Goal: Information Seeking & Learning: Compare options

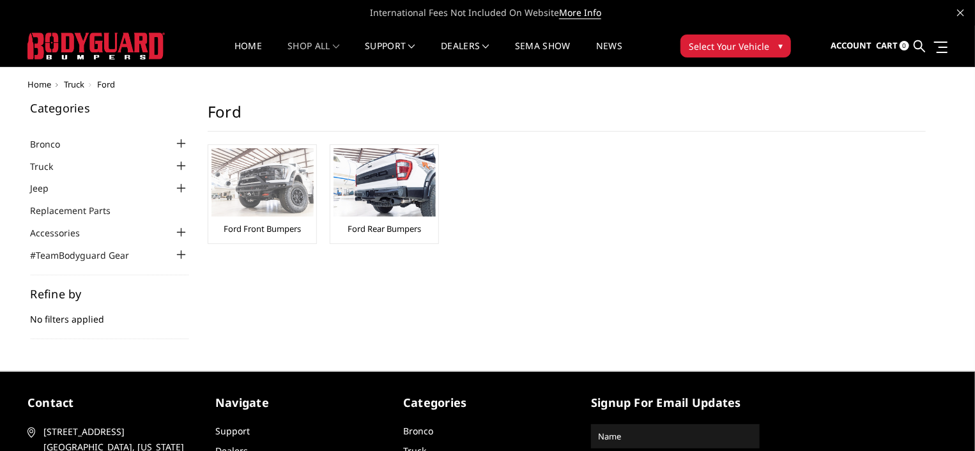
click at [242, 201] on img at bounding box center [263, 182] width 102 height 68
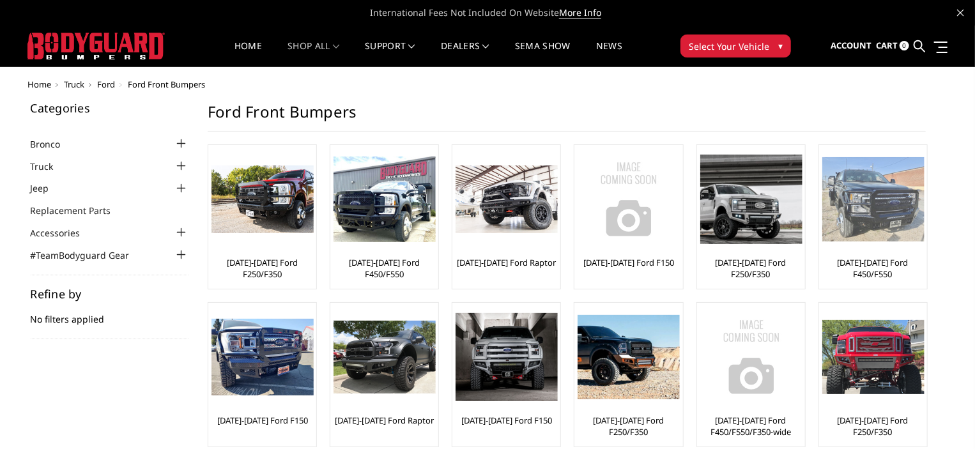
click at [877, 273] on link "[DATE]-[DATE] Ford F450/F550" at bounding box center [874, 268] width 102 height 23
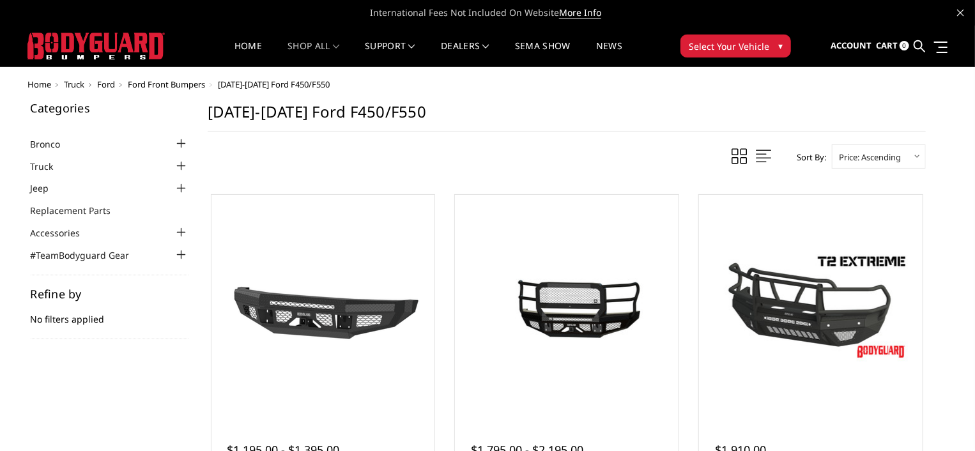
click at [880, 157] on select "Featured Items Newest Items Best Selling A to Z Z to A By Review Price: Ascendi…" at bounding box center [879, 156] width 94 height 24
click at [874, 159] on select "Featured Items Newest Items Best Selling A to Z Z to A By Review Price: Ascendi…" at bounding box center [879, 156] width 94 height 24
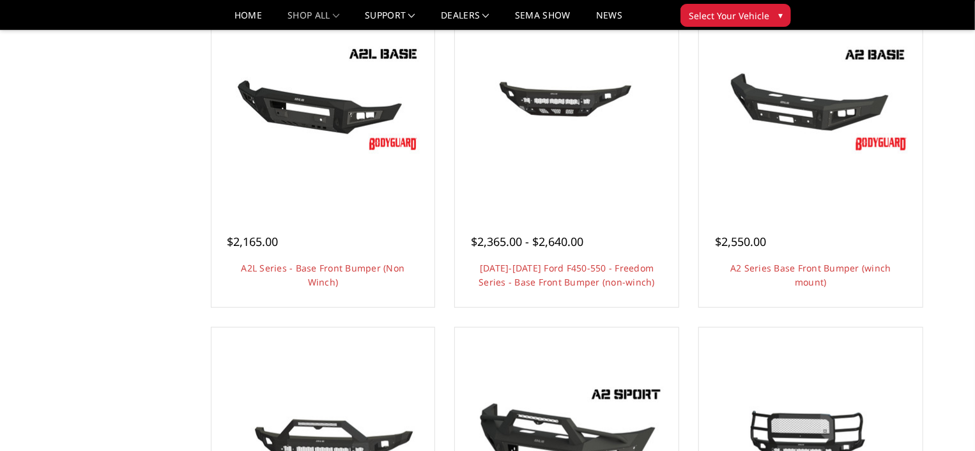
scroll to position [703, 0]
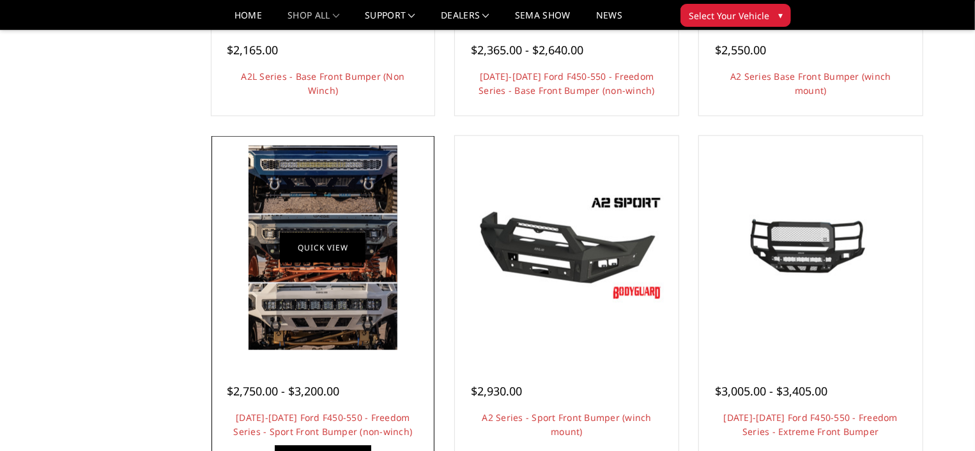
click at [341, 258] on link "Quick view" at bounding box center [323, 248] width 86 height 30
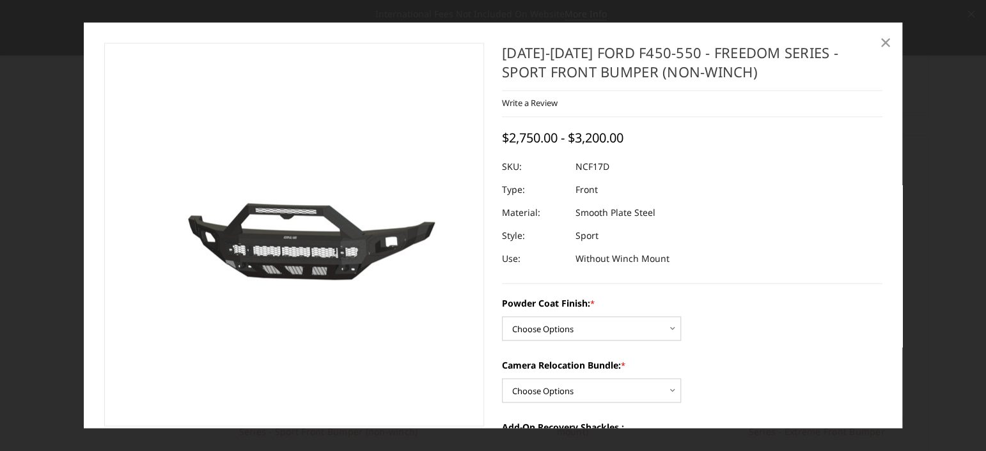
click at [886, 47] on span "×" at bounding box center [886, 41] width 12 height 27
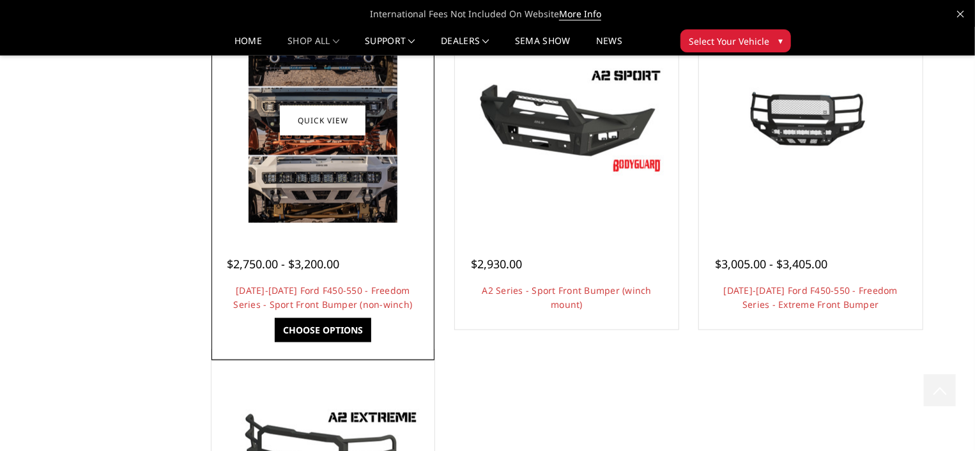
scroll to position [831, 0]
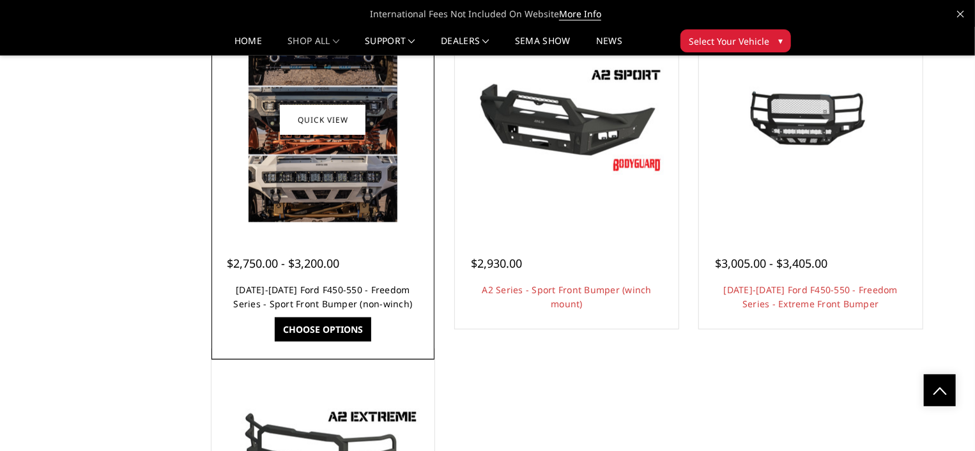
click at [289, 294] on link "[DATE]-[DATE] Ford F450-550 - Freedom Series - Sport Front Bumper (non-winch)" at bounding box center [323, 297] width 179 height 26
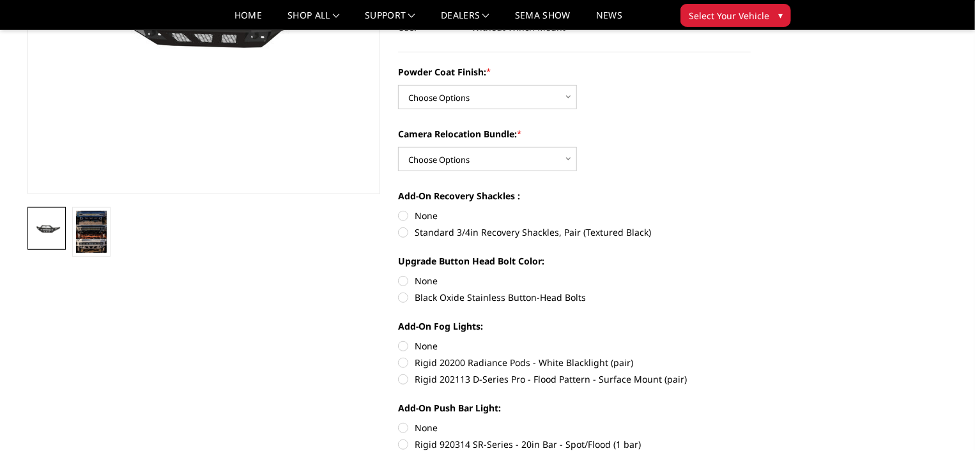
scroll to position [256, 0]
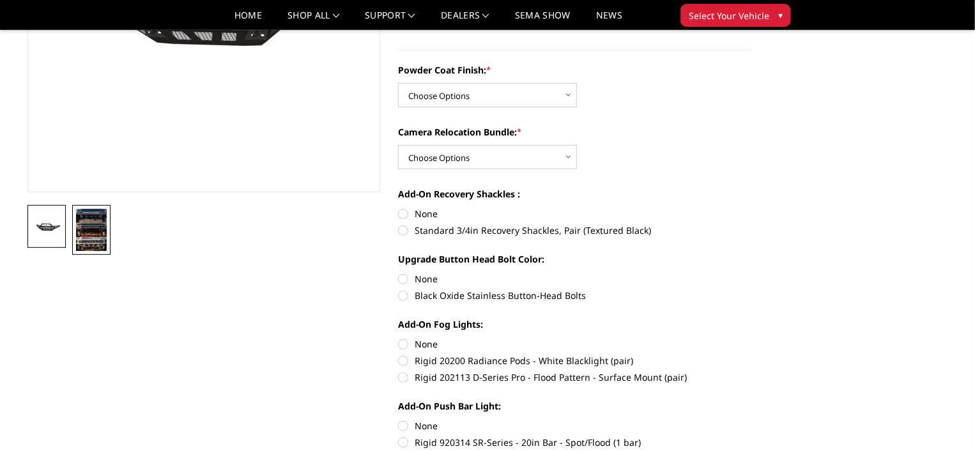
click at [86, 237] on img at bounding box center [91, 230] width 31 height 42
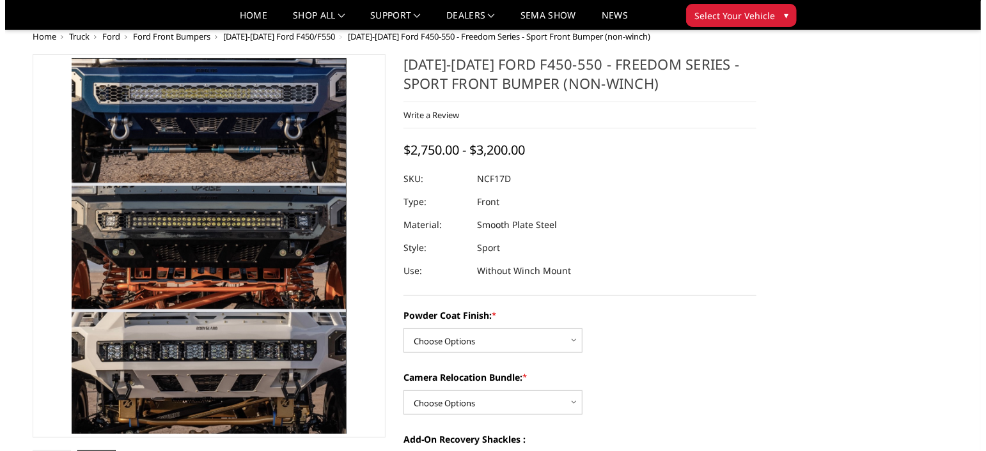
scroll to position [0, 0]
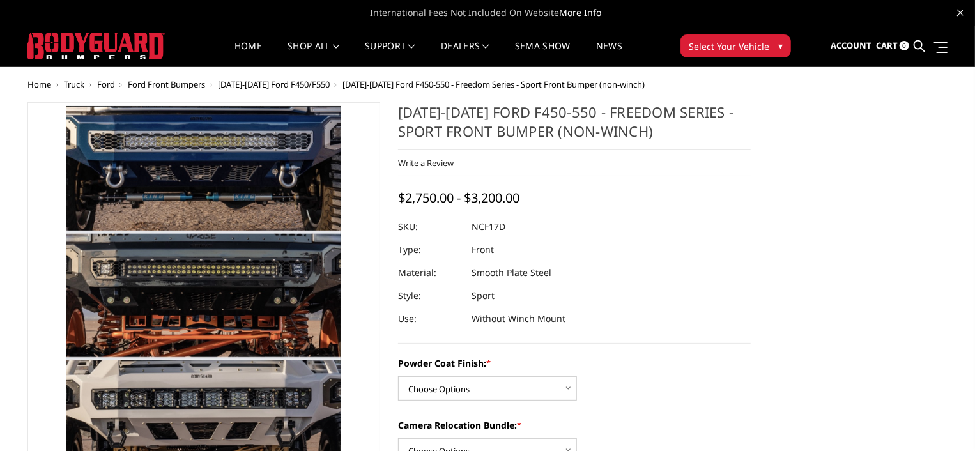
click at [217, 158] on img at bounding box center [195, 449] width 596 height 818
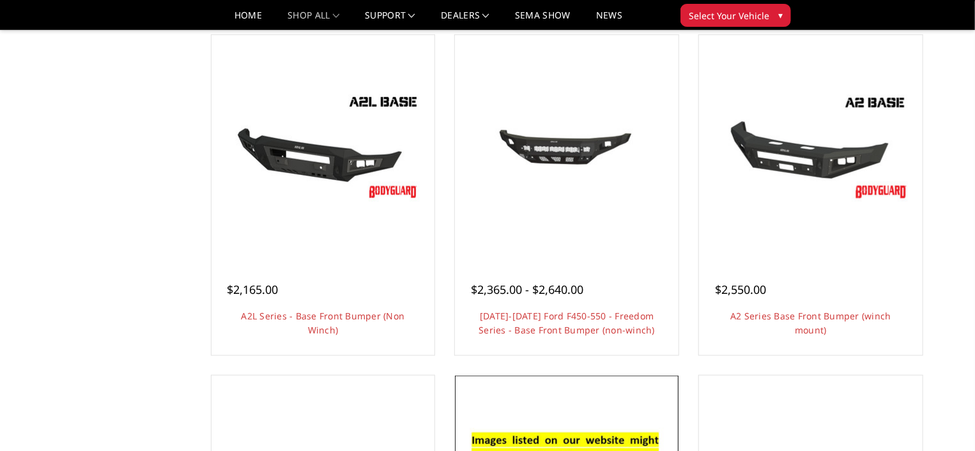
scroll to position [447, 0]
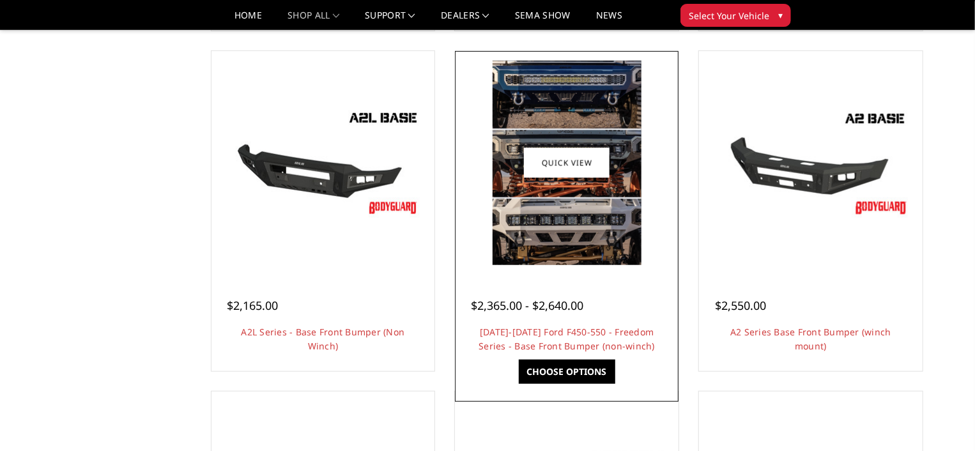
click at [555, 189] on img at bounding box center [567, 163] width 149 height 205
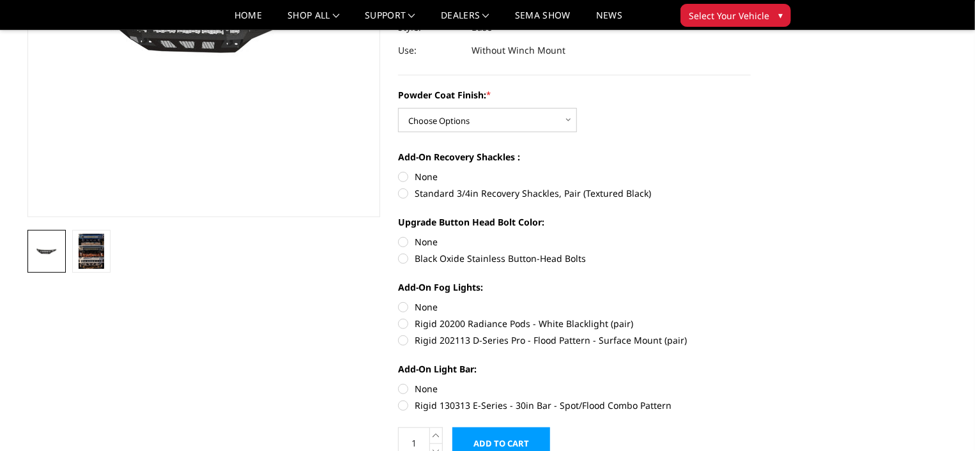
scroll to position [384, 0]
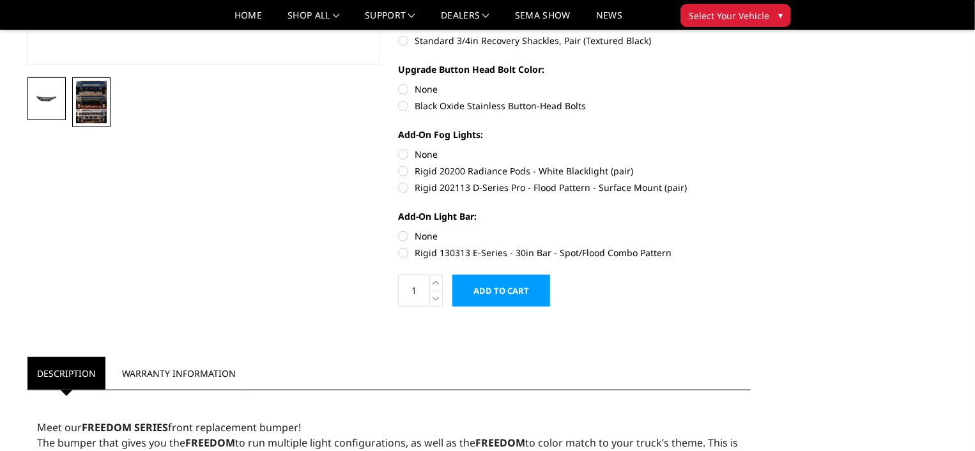
click at [100, 104] on img at bounding box center [91, 102] width 31 height 42
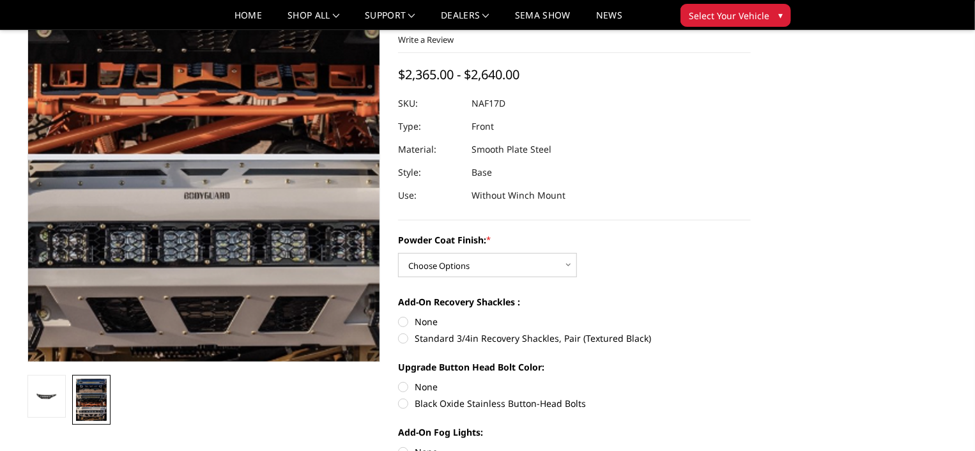
scroll to position [64, 0]
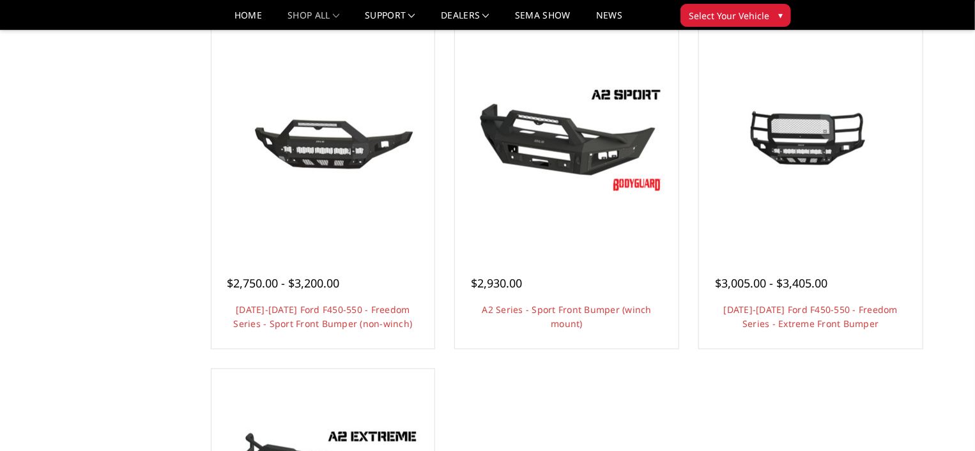
scroll to position [831, 0]
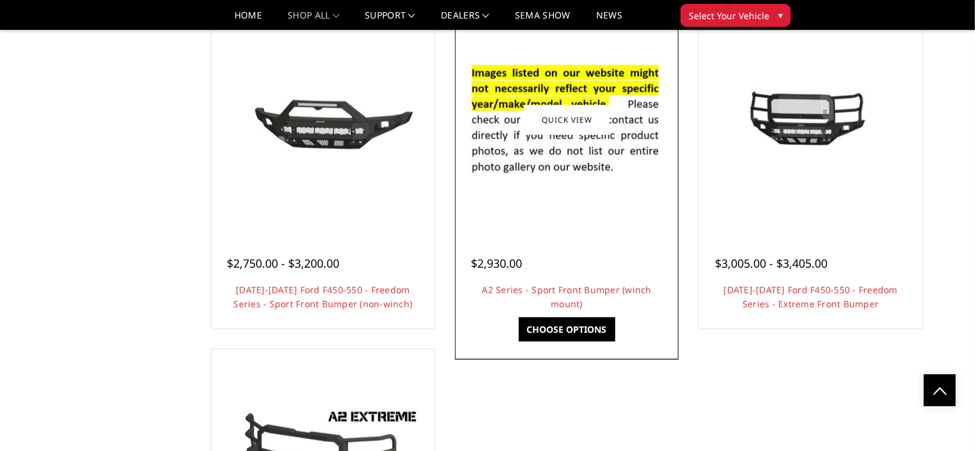
click at [577, 182] on img at bounding box center [567, 119] width 205 height 139
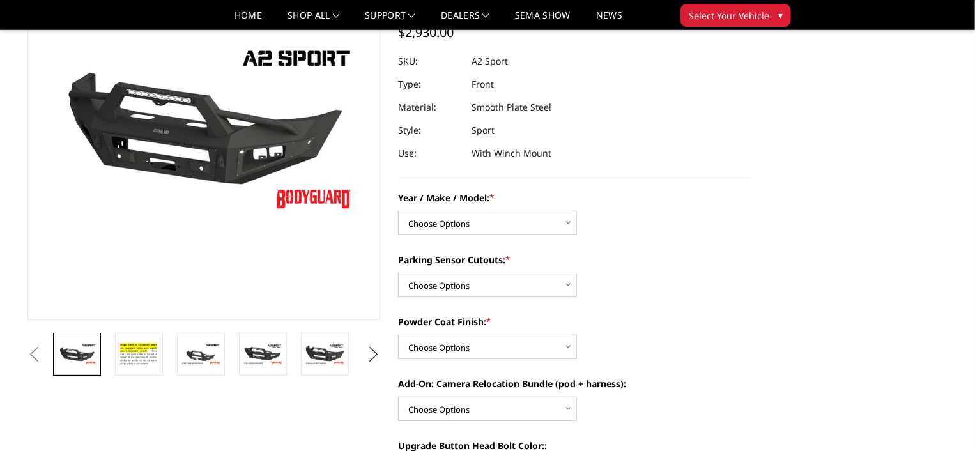
scroll to position [192, 0]
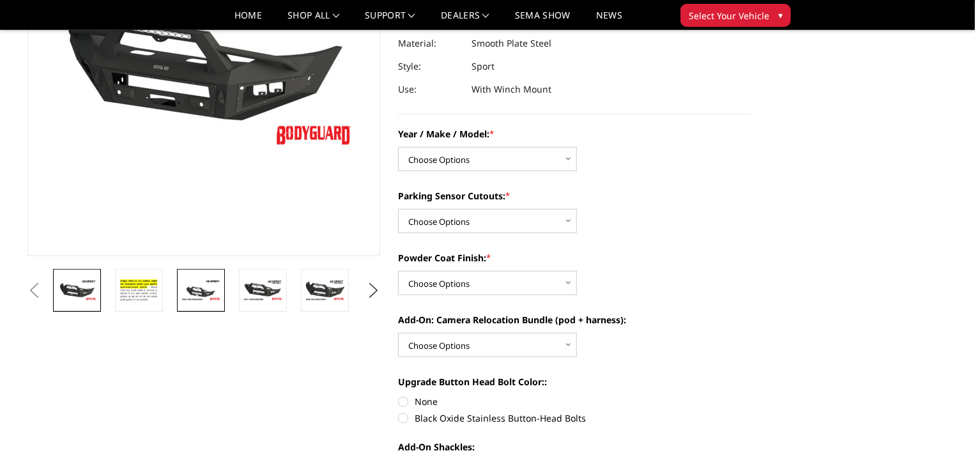
click at [221, 303] on link at bounding box center [201, 290] width 48 height 43
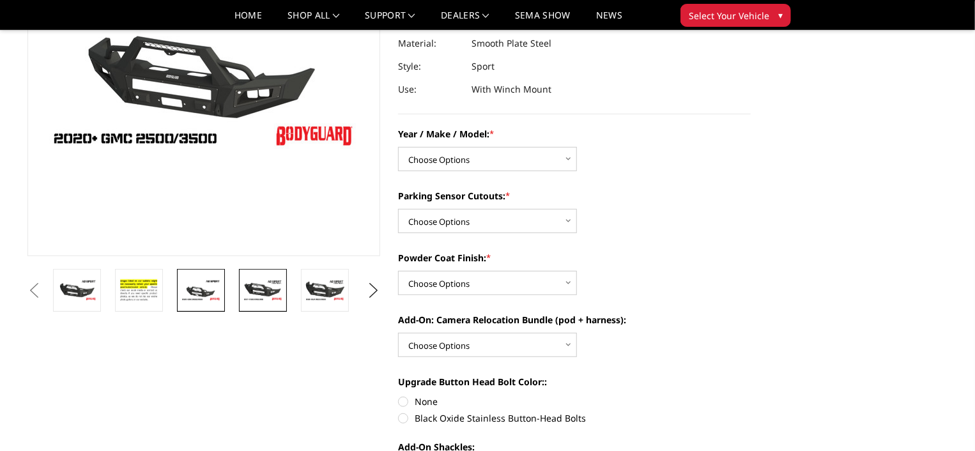
click at [256, 302] on link at bounding box center [263, 290] width 48 height 43
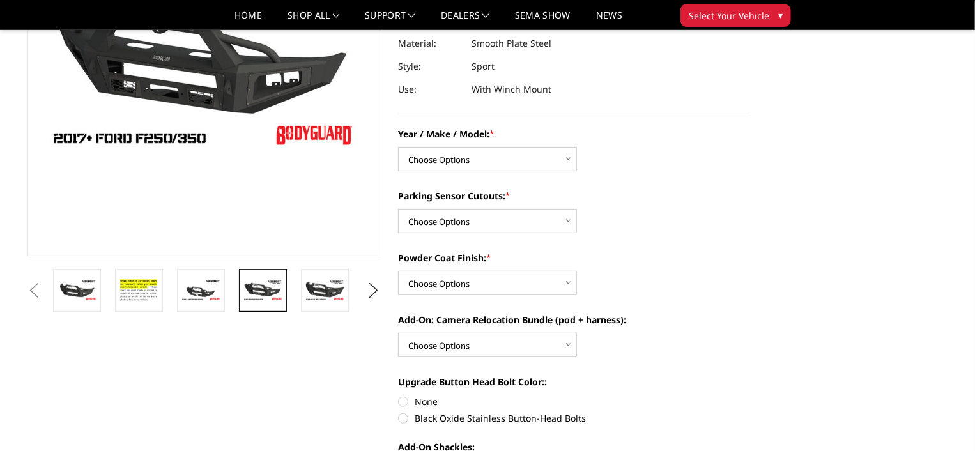
click at [258, 293] on img at bounding box center [263, 290] width 40 height 22
click at [325, 297] on img at bounding box center [325, 290] width 40 height 22
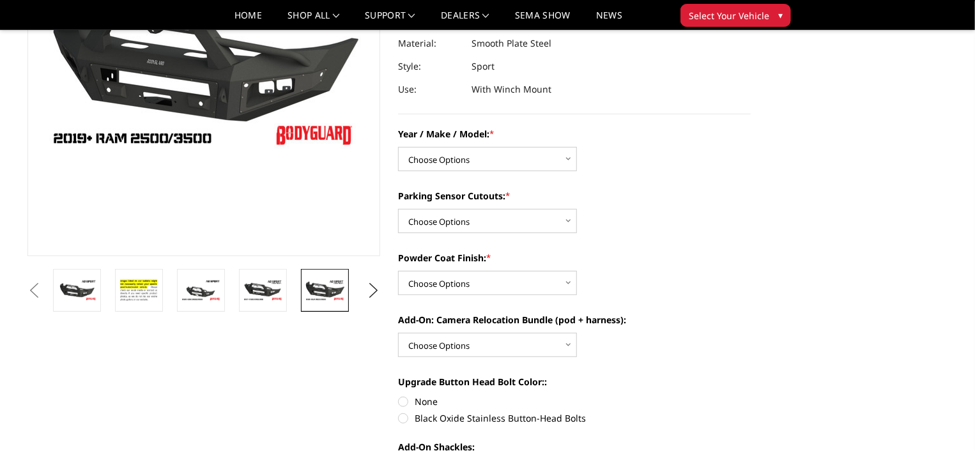
click at [324, 290] on img at bounding box center [325, 290] width 40 height 22
click at [266, 289] on img at bounding box center [263, 290] width 40 height 22
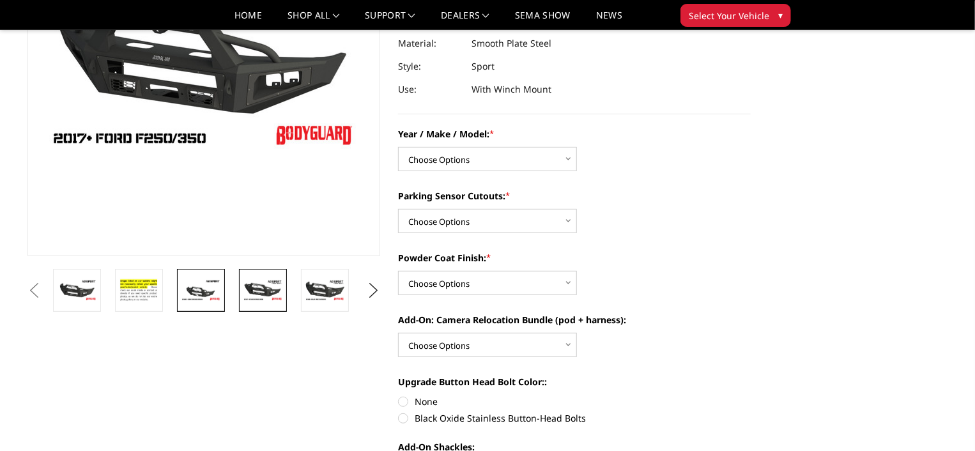
click at [224, 293] on link at bounding box center [201, 290] width 48 height 43
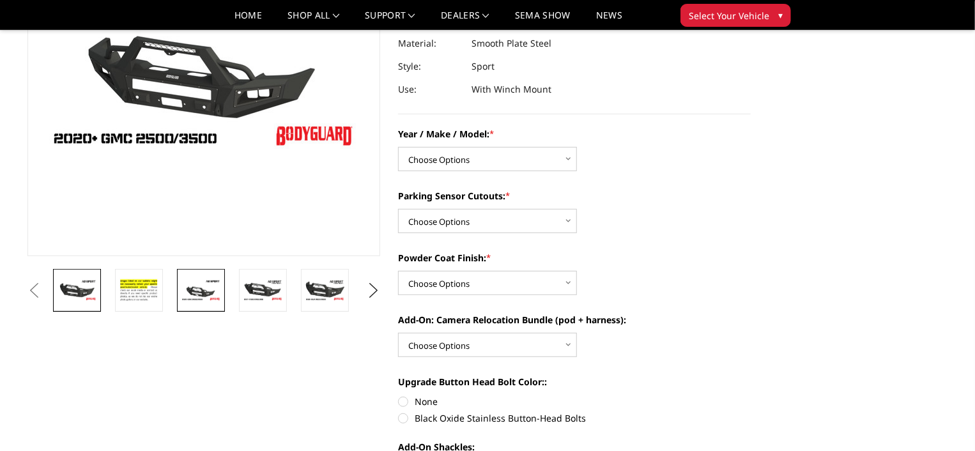
click at [81, 293] on img at bounding box center [77, 290] width 40 height 22
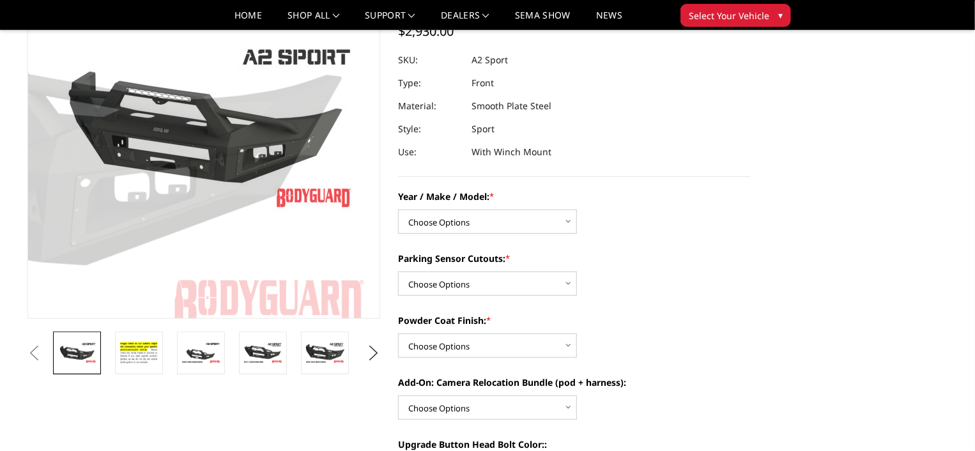
scroll to position [128, 0]
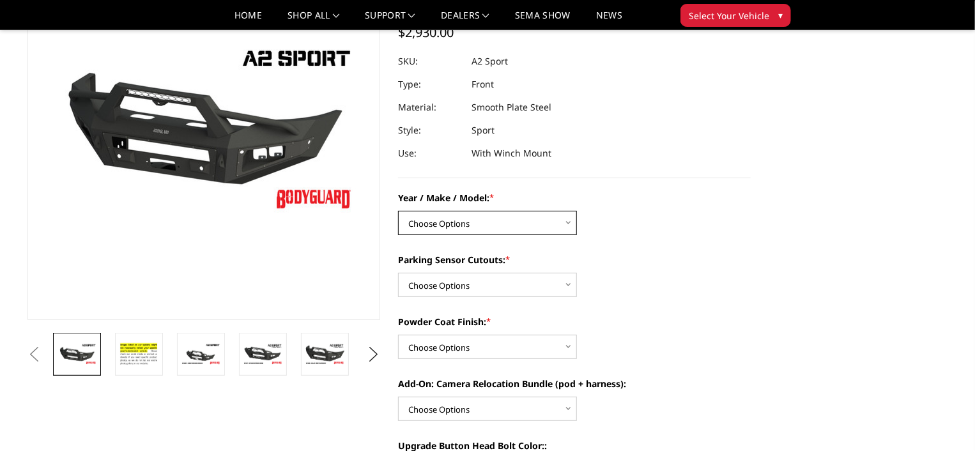
click at [441, 218] on select "Choose Options Chevrolet 20-23 2500 / 3500 Ford 17-22 F250 / F350 Ford 17-22 F4…" at bounding box center [487, 223] width 179 height 24
click at [650, 194] on label "Year / Make / Model: *" at bounding box center [574, 197] width 353 height 13
click at [577, 211] on select "Choose Options Chevrolet 20-23 2500 / 3500 Ford 17-22 F250 / F350 Ford 17-22 F4…" at bounding box center [487, 223] width 179 height 24
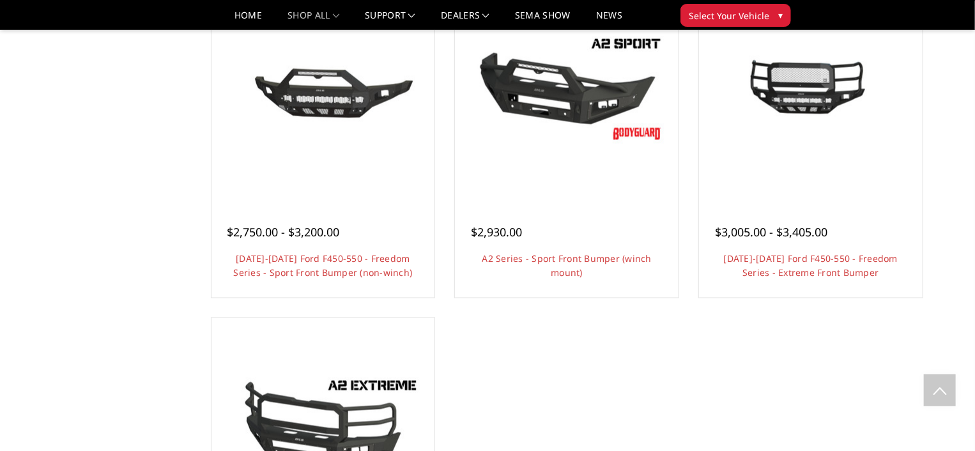
scroll to position [831, 0]
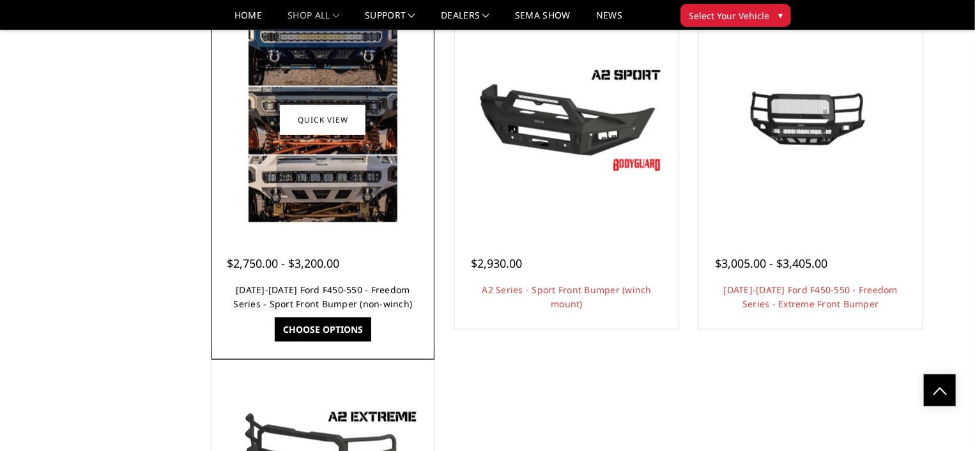
click at [364, 293] on link "[DATE]-[DATE] Ford F450-550 - Freedom Series - Sport Front Bumper (non-winch)" at bounding box center [323, 297] width 179 height 26
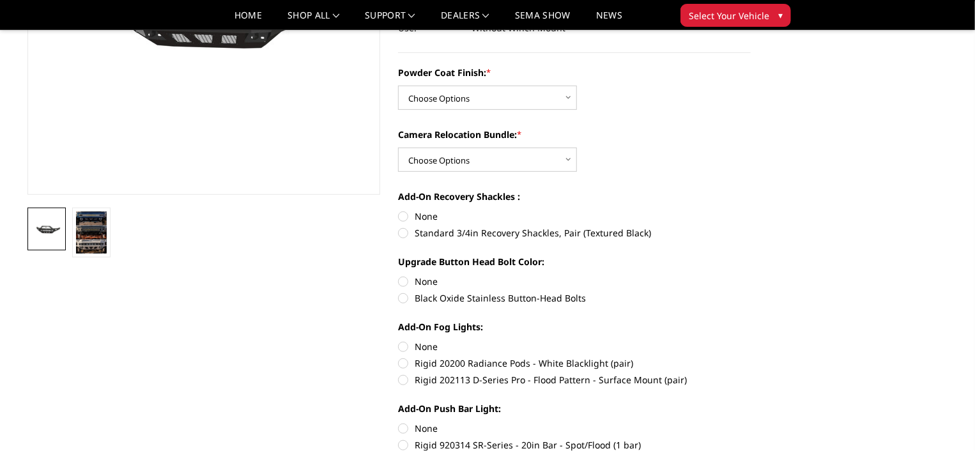
scroll to position [320, 0]
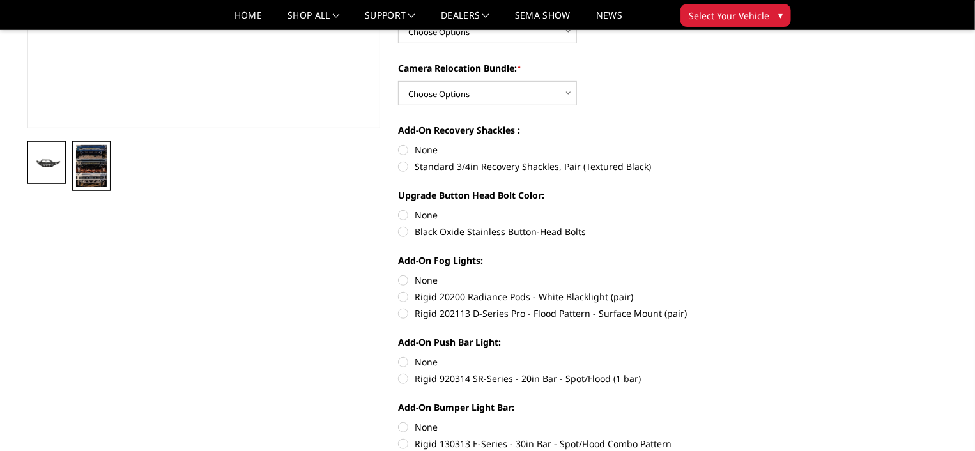
click at [97, 176] on img at bounding box center [91, 166] width 31 height 42
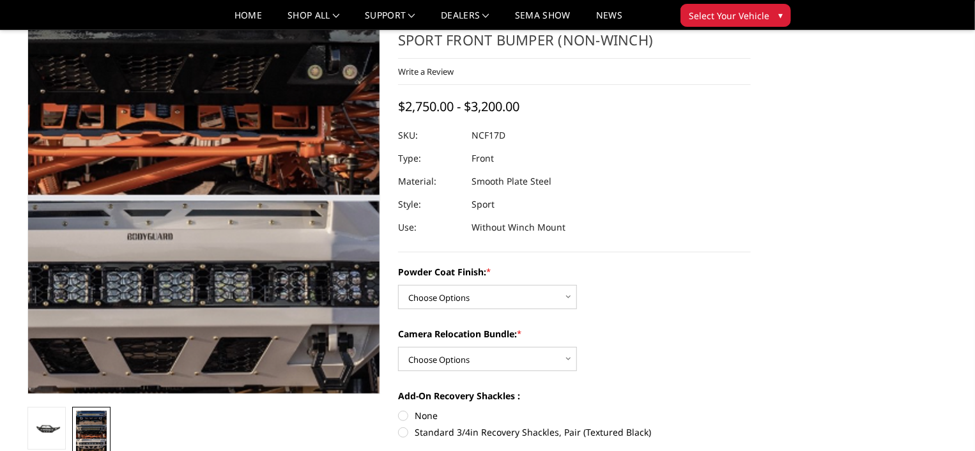
scroll to position [0, 0]
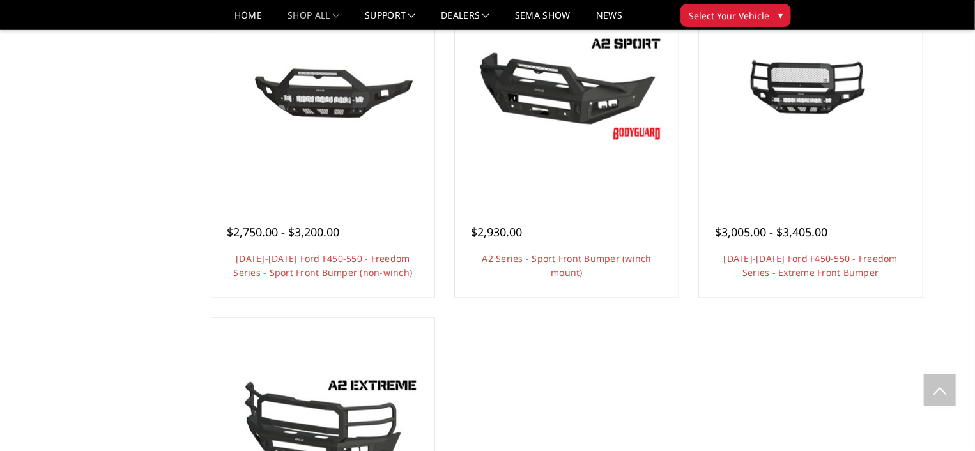
scroll to position [831, 0]
